Goal: Task Accomplishment & Management: Manage account settings

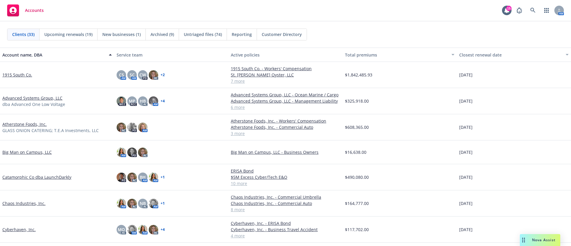
click at [20, 204] on link "Chaos Industries, Inc." at bounding box center [23, 203] width 43 height 6
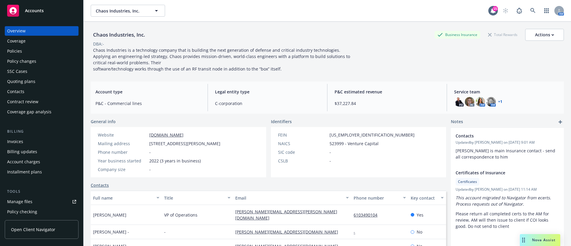
click at [20, 50] on div "Policies" at bounding box center [14, 51] width 15 height 10
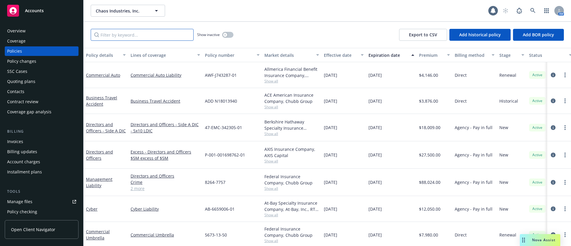
click at [147, 38] on input "Filter by keyword..." at bounding box center [142, 35] width 103 height 12
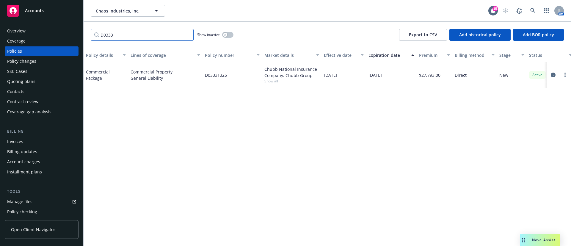
type input "D0333"
click at [552, 74] on icon "circleInformation" at bounding box center [553, 75] width 5 height 5
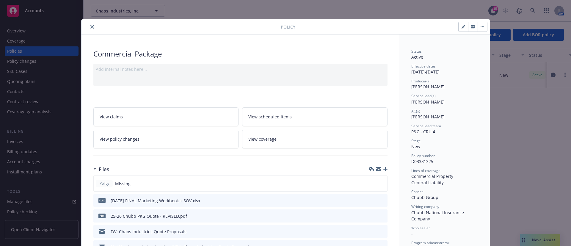
click at [383, 169] on icon "button" at bounding box center [385, 169] width 4 height 4
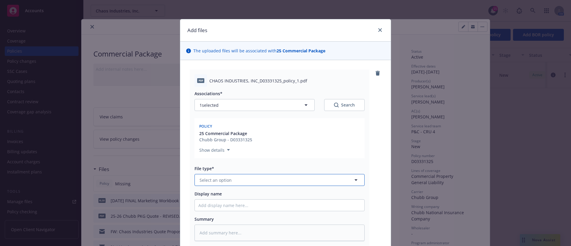
click at [276, 180] on button "Select an option" at bounding box center [279, 180] width 170 height 12
type input "poli"
click at [244, 191] on div "Policy" at bounding box center [279, 196] width 169 height 16
click at [234, 205] on input "Display name" at bounding box center [279, 204] width 169 height 11
type textarea "x"
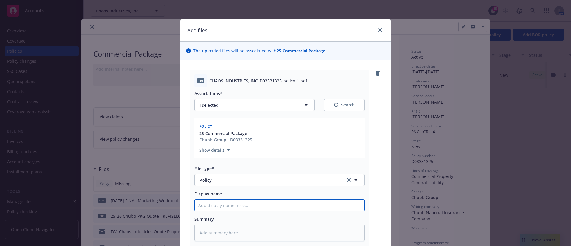
type input "2"
type textarea "x"
type input "20"
type textarea "x"
type input "202"
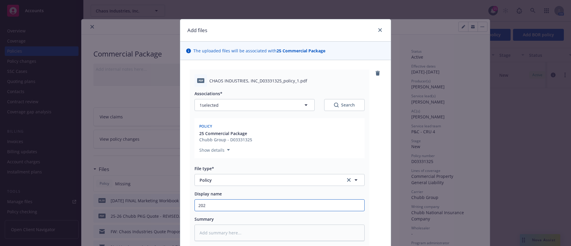
type textarea "x"
type input "2025"
type textarea "x"
type input "2025"
type textarea "x"
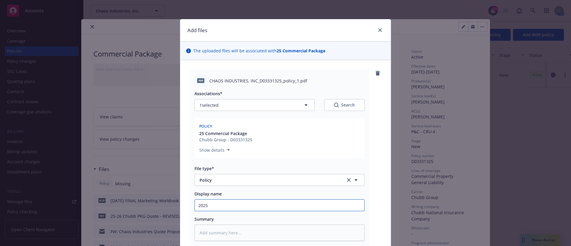
type input "2025 C"
type textarea "x"
type input "2025 Co"
type textarea "x"
type input "2025 Com"
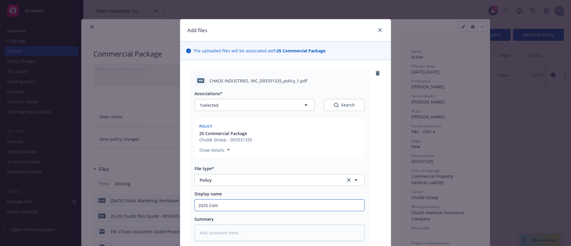
type textarea "x"
type input "2025 Comm"
type textarea "x"
type input "2025 Comme"
type textarea "x"
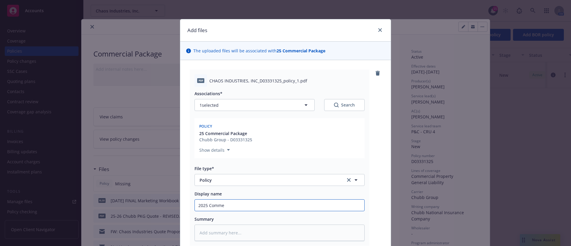
type input "2025 Commer"
type textarea "x"
type input "2025 Commerc"
type textarea "x"
type input "2025 Commerci"
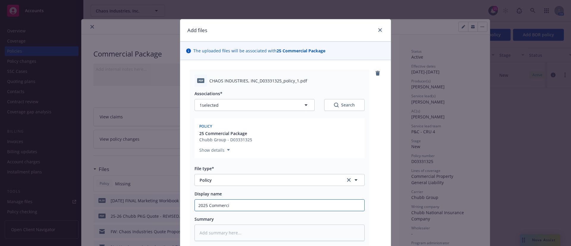
type textarea "x"
type input "2025 Commercia"
type textarea "x"
type input "2025 Commercial"
type textarea "x"
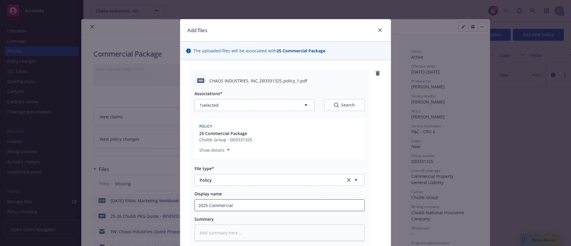
type input "2025 Commercial P"
type textarea "x"
type input "2025 Commercial Pa"
type textarea "x"
type input "2025 Commercial Pack"
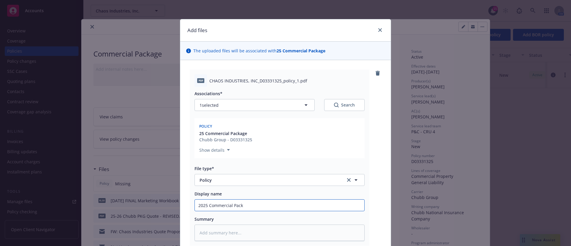
type textarea "x"
type input "2025 Commercial Packa"
type textarea "x"
type input "2025 Commercial Packag"
type textarea "x"
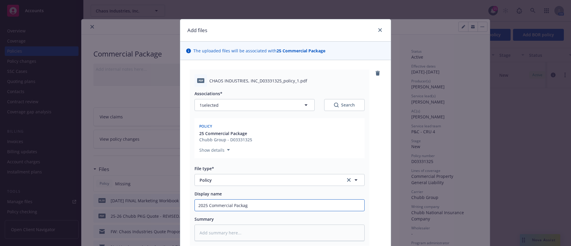
type input "2025 Commercial Package"
type textarea "x"
type input "2025 Commercial Package"
type textarea "x"
type input "2025 Commercial Package C"
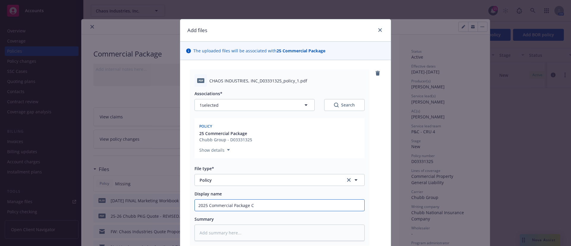
type textarea "x"
type input "2025 Commercial Package Ch"
type textarea "x"
type input "2025 Commercial Package Chu"
type textarea "x"
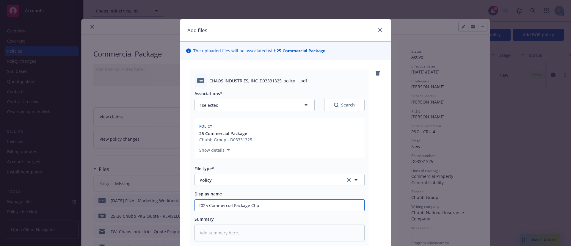
type input "2025 Commercial Package Chub"
type textarea "x"
type input "2025 Commercial Package Chubb"
type textarea "x"
type input "2025 Commercial Package Chubb"
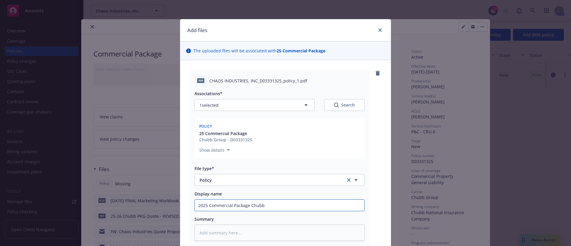
type textarea "x"
type input "2025 Commercial Package Chubb P"
type textarea "x"
type input "2025 Commercial Package Chubb Po"
type textarea "x"
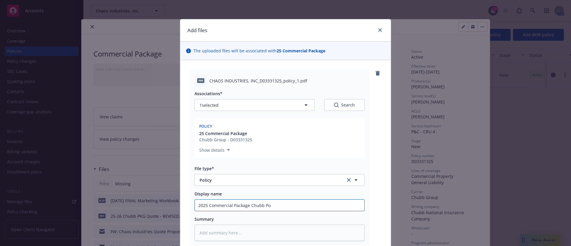
type input "2025 Commercial Package [PERSON_NAME]"
type textarea "x"
type input "2025 Commercial Package Chubb Poli"
type textarea "x"
type input "2025 Commercial Package Chubb Polic"
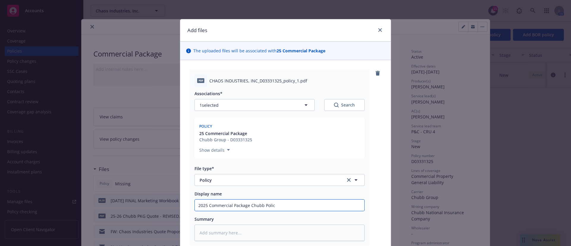
type textarea "x"
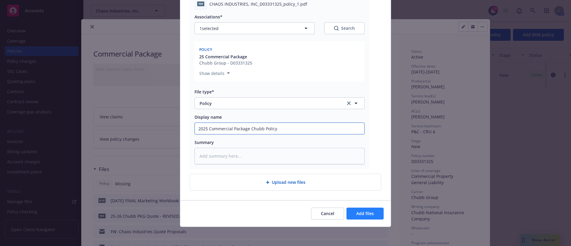
type input "2025 Commercial Package Chubb Policy"
click at [367, 213] on span "Add files" at bounding box center [365, 213] width 18 height 6
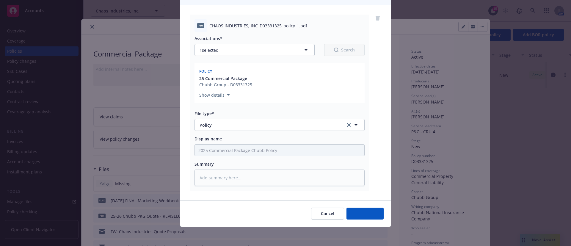
scroll to position [55, 0]
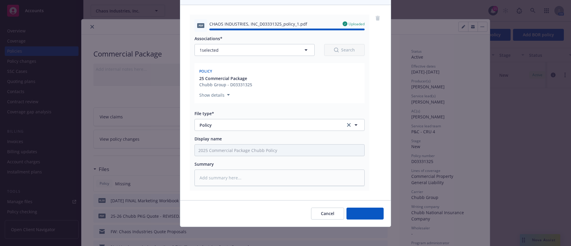
type textarea "x"
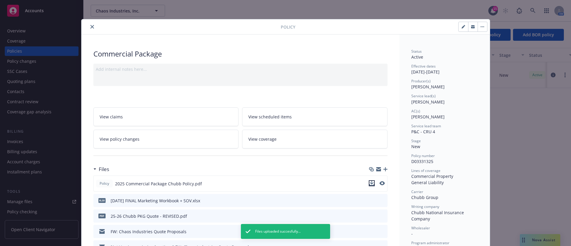
click at [369, 184] on icon "download file" at bounding box center [371, 183] width 5 height 5
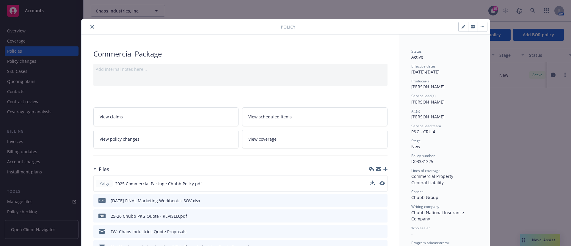
click at [90, 27] on icon "close" at bounding box center [92, 27] width 4 height 4
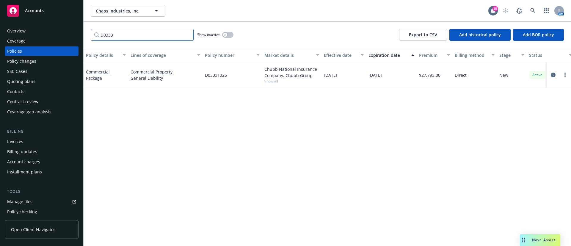
click at [188, 34] on input "D0333" at bounding box center [142, 35] width 103 height 12
click at [153, 34] on input "Filter by keyword..." at bounding box center [142, 35] width 103 height 12
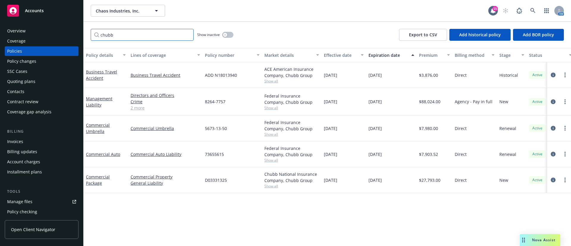
type input "chubb"
click at [32, 73] on div "SSC Cases" at bounding box center [41, 72] width 69 height 10
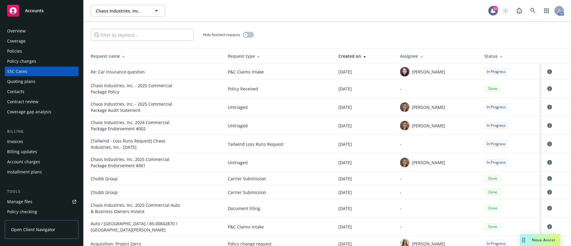
click at [23, 49] on div "Policies" at bounding box center [41, 51] width 69 height 10
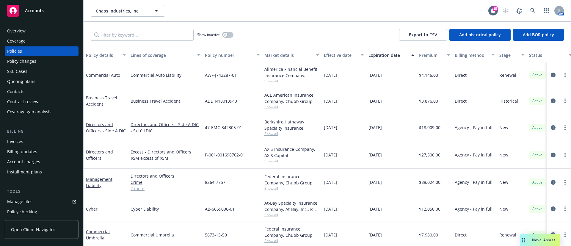
click at [551, 232] on icon "circleInformation" at bounding box center [553, 234] width 5 height 5
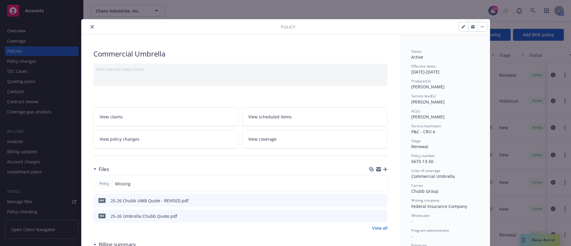
click at [383, 171] on icon "button" at bounding box center [385, 169] width 4 height 4
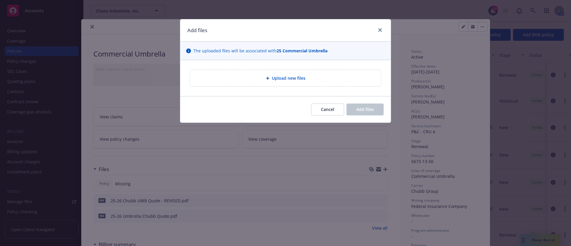
click at [286, 75] on span "Upload new files" at bounding box center [289, 78] width 34 height 6
type textarea "x"
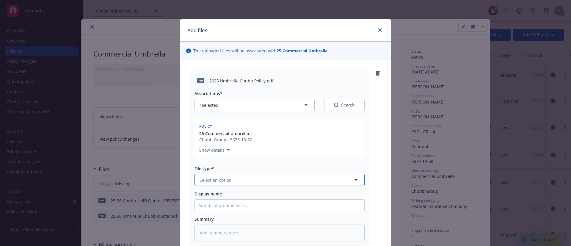
drag, startPoint x: 224, startPoint y: 182, endPoint x: 225, endPoint y: 185, distance: 3.8
click at [225, 185] on button "Select an option" at bounding box center [279, 180] width 170 height 12
type input "pol"
click at [224, 192] on div "Policy" at bounding box center [279, 196] width 162 height 9
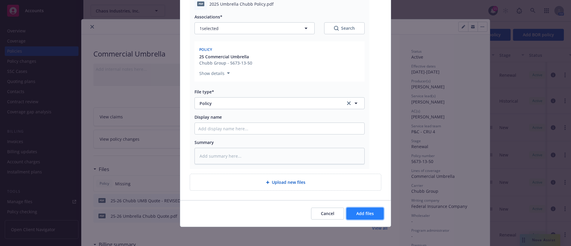
click at [364, 215] on span "Add files" at bounding box center [365, 213] width 18 height 6
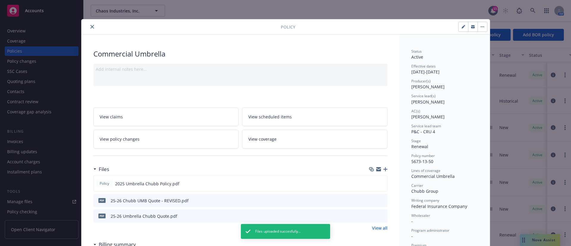
click at [90, 25] on icon "close" at bounding box center [92, 27] width 4 height 4
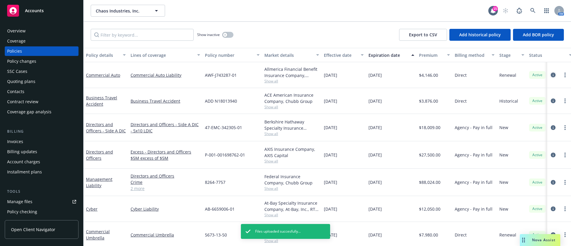
click at [551, 75] on icon "circleInformation" at bounding box center [553, 75] width 5 height 5
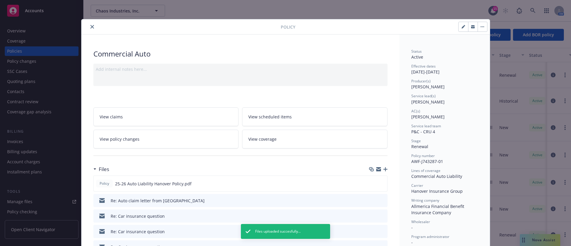
click at [90, 25] on icon "close" at bounding box center [92, 27] width 4 height 4
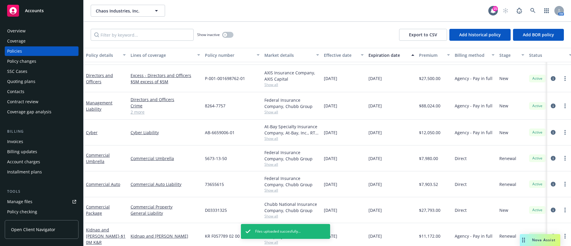
scroll to position [76, 0]
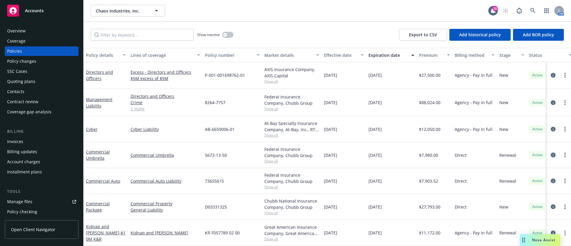
click at [551, 153] on icon "circleInformation" at bounding box center [553, 155] width 5 height 5
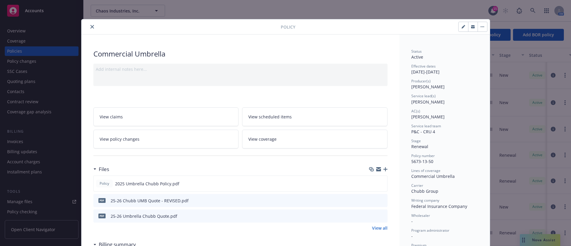
scroll to position [18, 0]
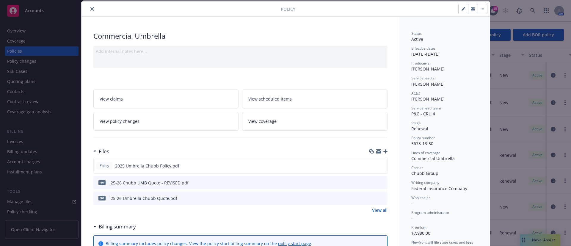
click at [90, 7] on icon "close" at bounding box center [92, 9] width 4 height 4
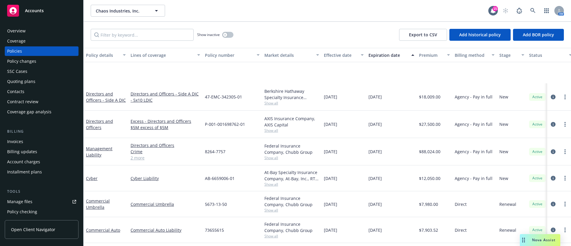
scroll to position [76, 0]
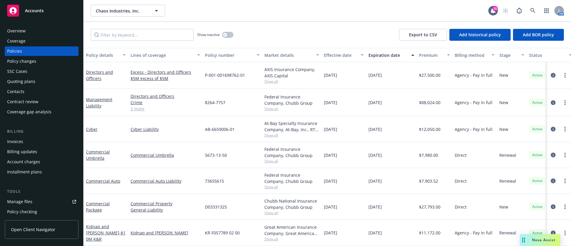
click at [551, 178] on icon "circleInformation" at bounding box center [553, 180] width 5 height 5
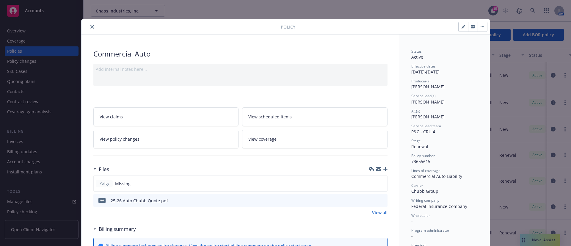
click at [383, 170] on icon "button" at bounding box center [385, 169] width 4 height 4
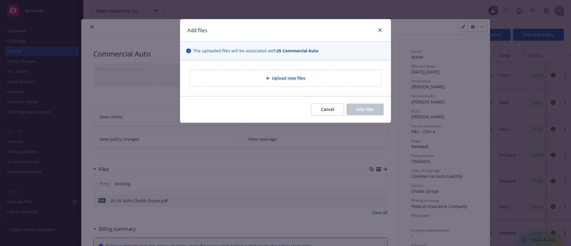
type textarea "x"
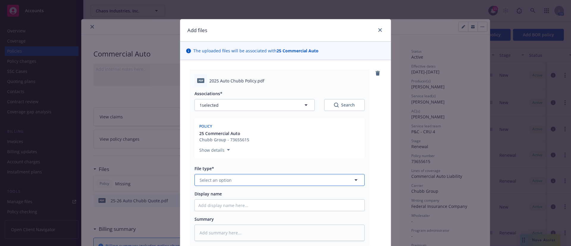
click at [211, 178] on button "Select an option" at bounding box center [279, 180] width 170 height 12
type input "pol"
click at [210, 195] on div "Policy" at bounding box center [279, 196] width 162 height 9
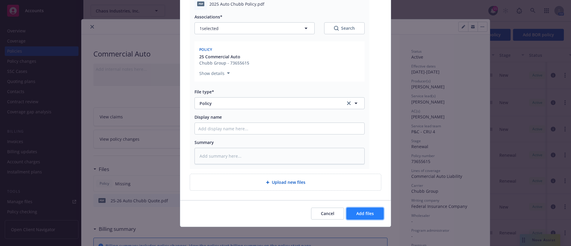
click at [362, 213] on span "Add files" at bounding box center [365, 213] width 18 height 6
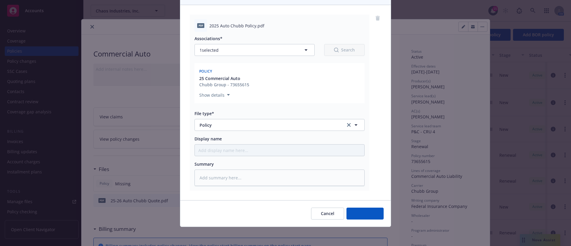
scroll to position [55, 0]
type textarea "x"
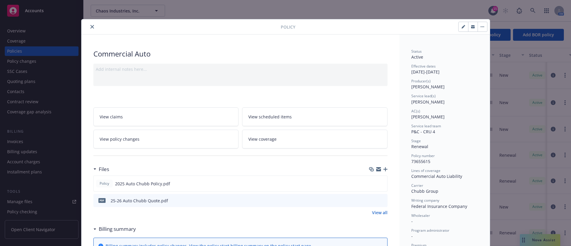
drag, startPoint x: 89, startPoint y: 28, endPoint x: 97, endPoint y: 31, distance: 8.1
click at [90, 28] on icon "close" at bounding box center [92, 27] width 4 height 4
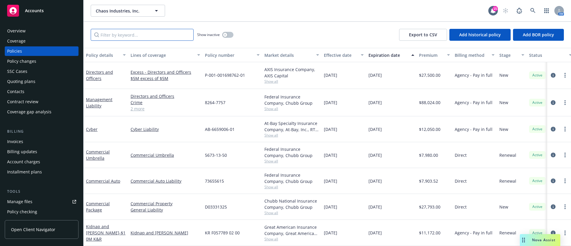
click at [131, 36] on input "Filter by keyword..." at bounding box center [142, 35] width 103 height 12
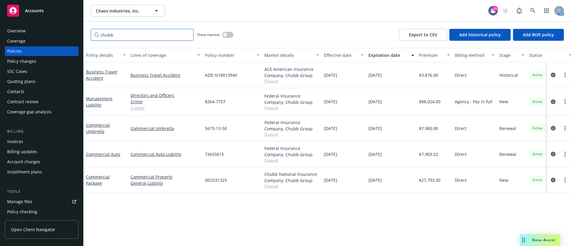
type input "chubb"
click at [271, 80] on span "Show all" at bounding box center [291, 80] width 55 height 5
click at [302, 21] on div "Chaos Industries, Inc. Chaos Industries, Inc. 15 AM" at bounding box center [327, 10] width 487 height 21
click at [273, 109] on span "Show all" at bounding box center [291, 107] width 55 height 5
click at [254, 73] on div "ADD N18013940" at bounding box center [231, 75] width 59 height 26
